Goal: Information Seeking & Learning: Learn about a topic

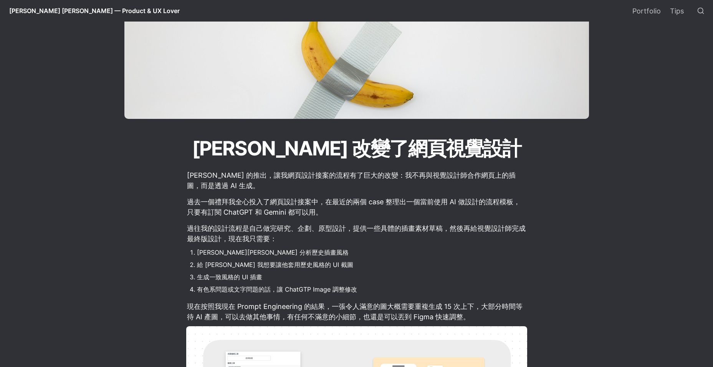
scroll to position [115, 0]
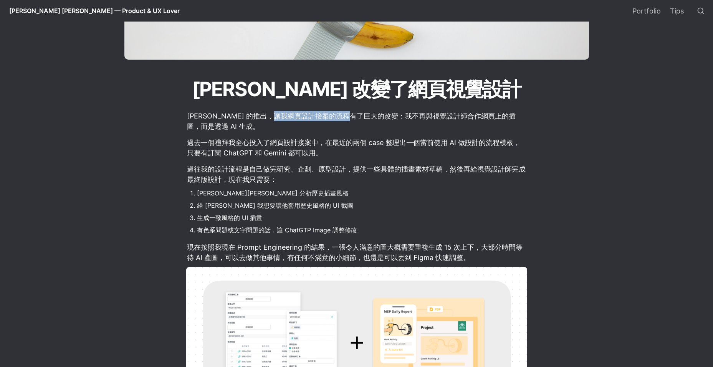
drag, startPoint x: 275, startPoint y: 117, endPoint x: 434, endPoint y: 117, distance: 158.3
click at [434, 117] on p "[PERSON_NAME] 的推出，讓我網頁設計接案的流程有了巨大的改變：我不再與視覺設計師合作網頁上的插圖，而是透過 AI 生成。" at bounding box center [356, 120] width 341 height 23
drag, startPoint x: 434, startPoint y: 117, endPoint x: 352, endPoint y: 158, distance: 91.2
click at [352, 158] on p "過去一個禮拜我全心投入了網頁設計接案中，在最近的兩個 case 整理出一個當前使用 AI 做設計的流程模板，只要有訂閱 ChatGPT 和 Gemini 都可…" at bounding box center [356, 147] width 341 height 23
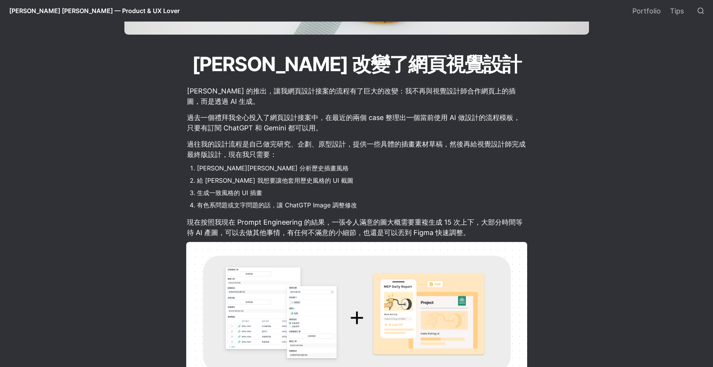
scroll to position [154, 0]
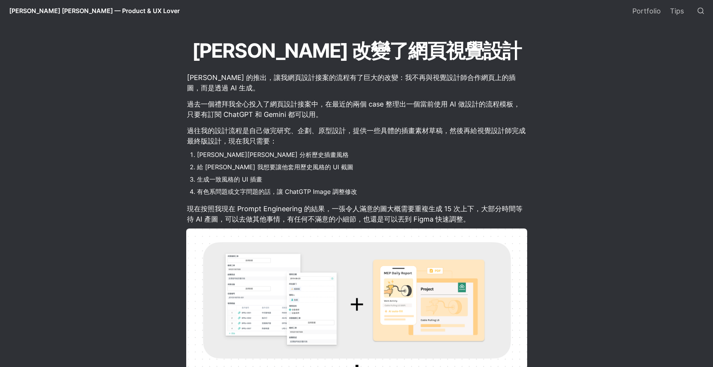
drag, startPoint x: 241, startPoint y: 152, endPoint x: 363, endPoint y: 178, distance: 124.5
click at [363, 178] on ol "[PERSON_NAME]Nano Banana 分析歷史插畫風格 給 [PERSON_NAME] 我想要讓他套用歷史風格的 UI 截圖 生成一致風格的 UI…" at bounding box center [356, 173] width 341 height 50
drag, startPoint x: 363, startPoint y: 178, endPoint x: 254, endPoint y: 189, distance: 108.9
click at [254, 189] on li "有色系問題或文字問題的話，讓 ChatGTP Image 調整修改" at bounding box center [362, 192] width 330 height 12
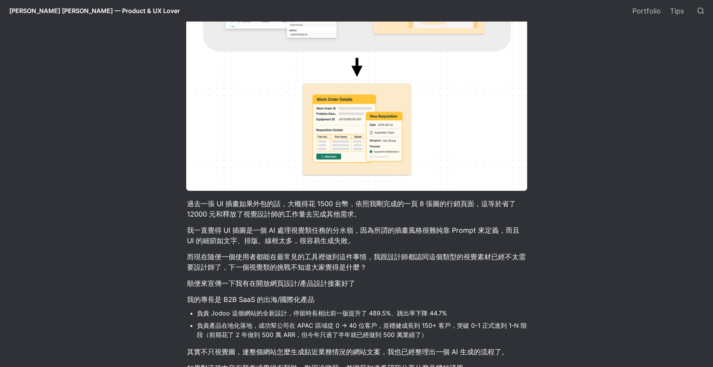
scroll to position [461, 0]
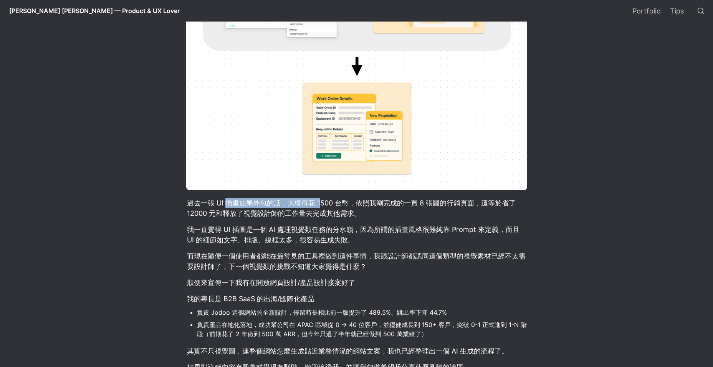
drag, startPoint x: 230, startPoint y: 201, endPoint x: 330, endPoint y: 202, distance: 100.7
click at [330, 202] on p "過去一張 UI 插畫如果外包的話，大概得花 1500 台幣，依照我剛完成的一頁 8 張圖的行銷頁面，這等於省了 12000 元和釋放了視覺設計師的工作量去完成…" at bounding box center [356, 207] width 341 height 23
drag, startPoint x: 330, startPoint y: 202, endPoint x: 282, endPoint y: 214, distance: 49.4
click at [282, 214] on p "過去一張 UI 插畫如果外包的話，大概得花 1500 台幣，依照我剛完成的一頁 8 張圖的行銷頁面，這等於省了 12000 元和釋放了視覺設計師的工作量去完成…" at bounding box center [356, 207] width 341 height 23
drag, startPoint x: 279, startPoint y: 213, endPoint x: 348, endPoint y: 219, distance: 70.2
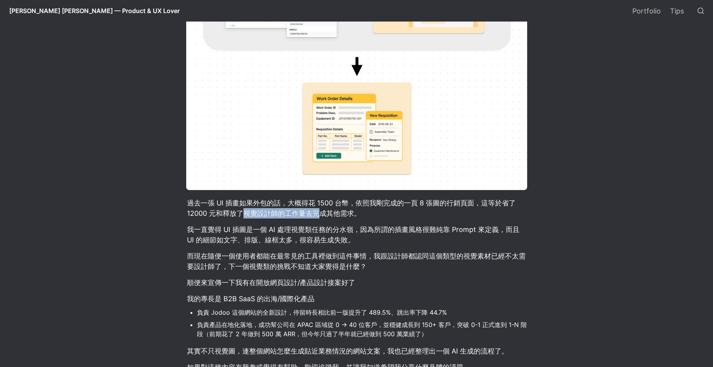
click at [348, 219] on p "過去一張 UI 插畫如果外包的話，大概得花 1500 台幣，依照我剛完成的一頁 8 張圖的行銷頁面，這等於省了 12000 元和釋放了視覺設計師的工作量去完成…" at bounding box center [356, 207] width 341 height 23
drag, startPoint x: 348, startPoint y: 219, endPoint x: 284, endPoint y: 241, distance: 68.4
click at [284, 241] on p "我一直覺得 UI 插圖是一個 AI 處理視覺類任務的分水嶺，因為所謂的插畫風格很難純靠 Prompt 來定義，而且 UI 的細節如文字、排版、線框太多，很容易…" at bounding box center [356, 234] width 341 height 23
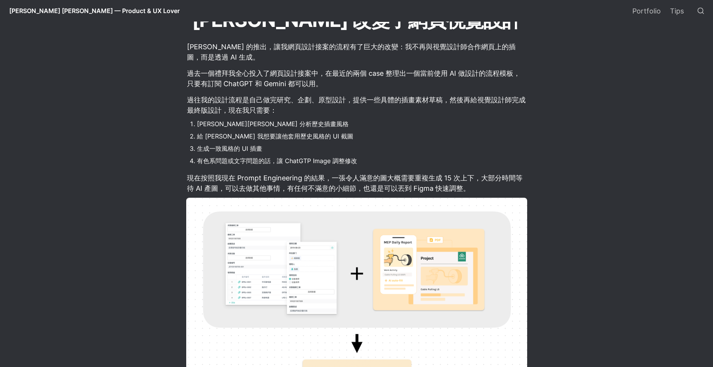
scroll to position [123, 0]
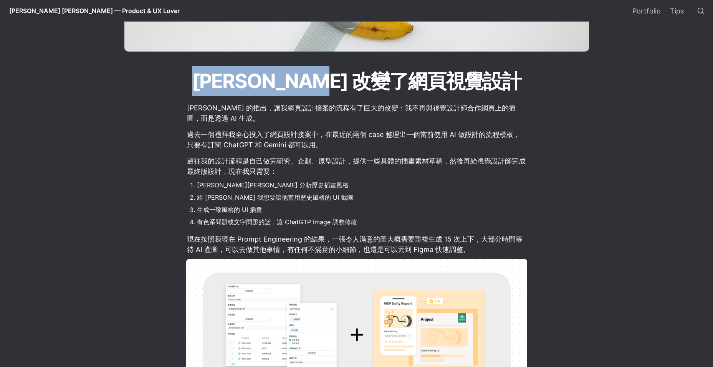
drag, startPoint x: 213, startPoint y: 87, endPoint x: 323, endPoint y: 88, distance: 110.7
click at [323, 88] on h1 "[PERSON_NAME] 改變了網頁視覺設計" at bounding box center [356, 80] width 415 height 31
copy h1 "[PERSON_NAME]"
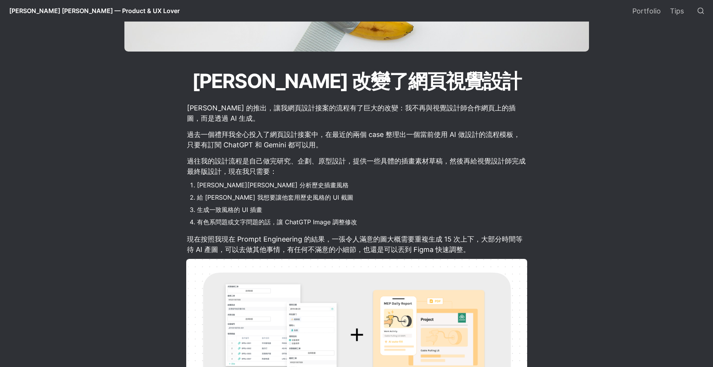
click at [305, 177] on p "過往我的設計流程是自己做完研究、企劃、原型設計，提供一些具體的插畫素材草稿，然後再給視覺設計師完成最終版設計，現在我只需要：" at bounding box center [356, 165] width 341 height 23
drag, startPoint x: 263, startPoint y: 185, endPoint x: 296, endPoint y: 191, distance: 33.6
click at [296, 191] on li "[PERSON_NAME][PERSON_NAME] 分析歷史插畫風格" at bounding box center [362, 185] width 330 height 12
drag, startPoint x: 296, startPoint y: 191, endPoint x: 276, endPoint y: 214, distance: 30.5
click at [276, 214] on li "生成一致風格的 UI 插畫" at bounding box center [362, 210] width 330 height 12
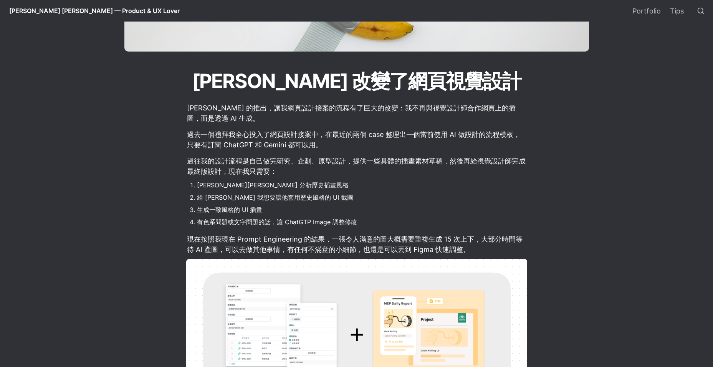
scroll to position [162, 0]
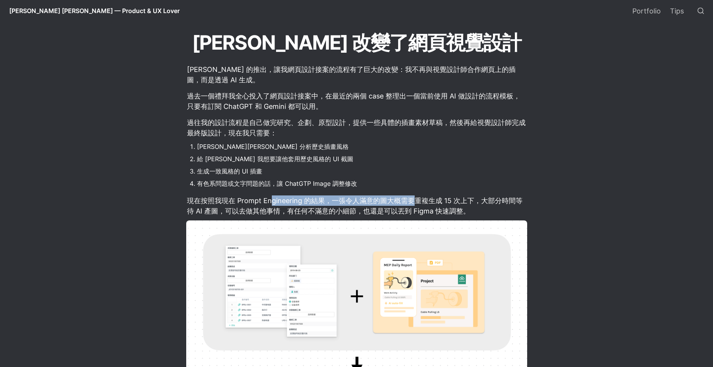
drag, startPoint x: 273, startPoint y: 201, endPoint x: 411, endPoint y: 201, distance: 137.5
click at [411, 201] on p "現在按照我現在 Prompt Engineering 的結果，一張令人滿意的圖大概需要重複生成 15 次上下，大部分時間等待 AI 產圖，可以去做其他事情，有…" at bounding box center [356, 205] width 341 height 23
drag, startPoint x: 411, startPoint y: 201, endPoint x: 307, endPoint y: 198, distance: 103.8
click at [307, 198] on p "現在按照我現在 Prompt Engineering 的結果，一張令人滿意的圖大概需要重複生成 15 次上下，大部分時間等待 AI 產圖，可以去做其他事情，有…" at bounding box center [356, 205] width 341 height 23
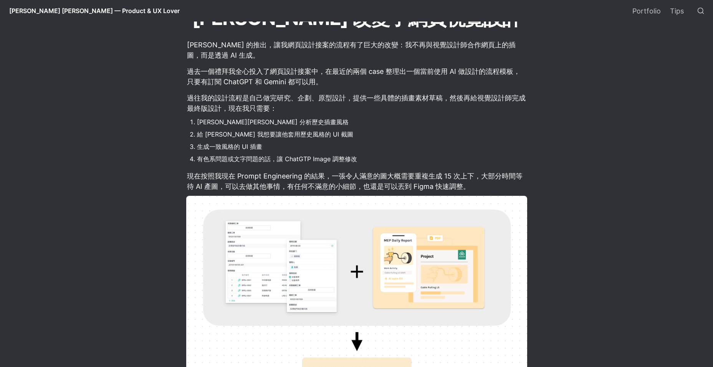
scroll to position [200, 0]
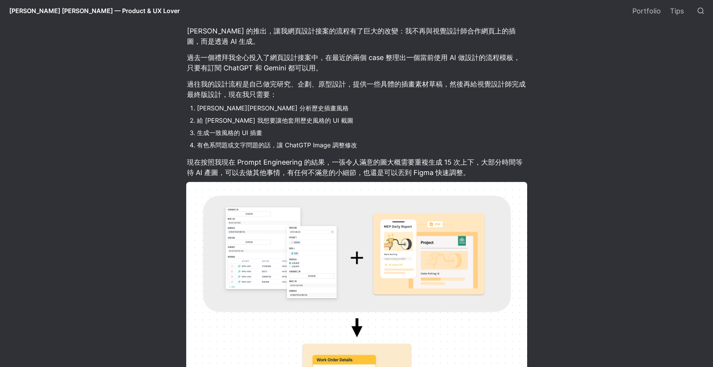
click at [160, 209] on article "[PERSON_NAME] 的推出，讓我網頁設計接案的流程有了巨大的改變：我不再與視覺設計師合作網頁上的插圖，而是透過 AI 生成。 過去一個禮拜我全心投入了…" at bounding box center [356, 359] width 415 height 676
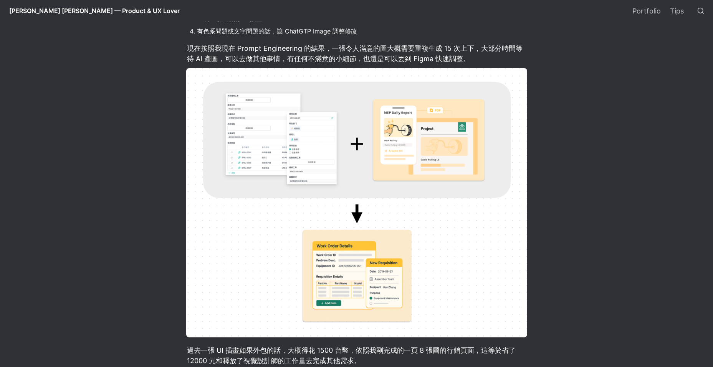
scroll to position [239, 0]
